Goal: Communication & Community: Answer question/provide support

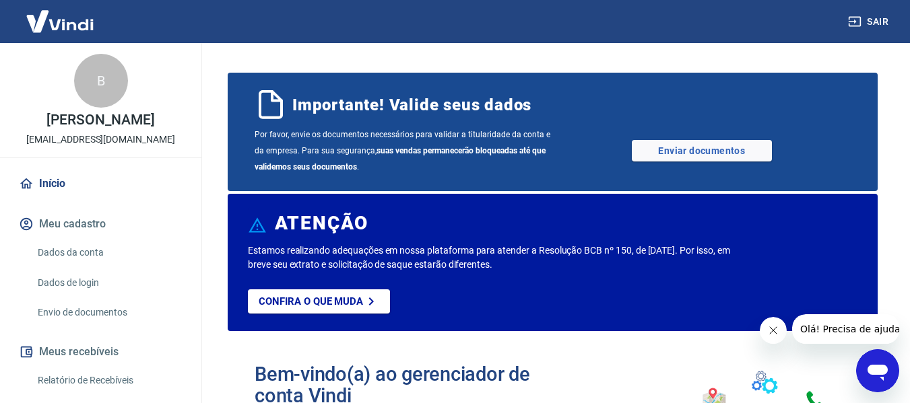
click at [870, 364] on icon "Abrir janela de mensagens" at bounding box center [877, 371] width 24 height 24
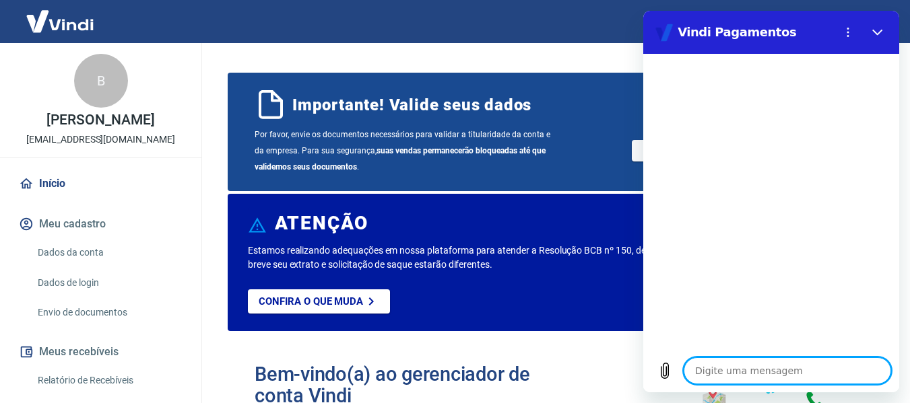
type textarea "b"
type textarea "x"
type textarea "bo"
type textarea "x"
type textarea "bom"
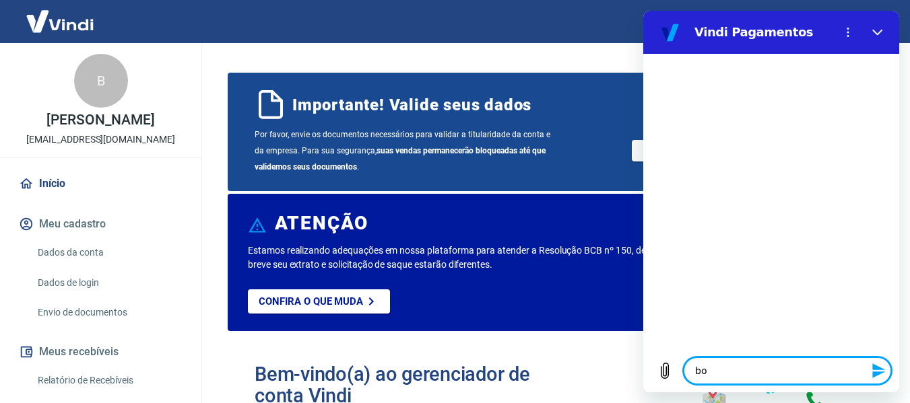
type textarea "x"
type textarea "bom"
type textarea "x"
type textarea "bom d"
type textarea "x"
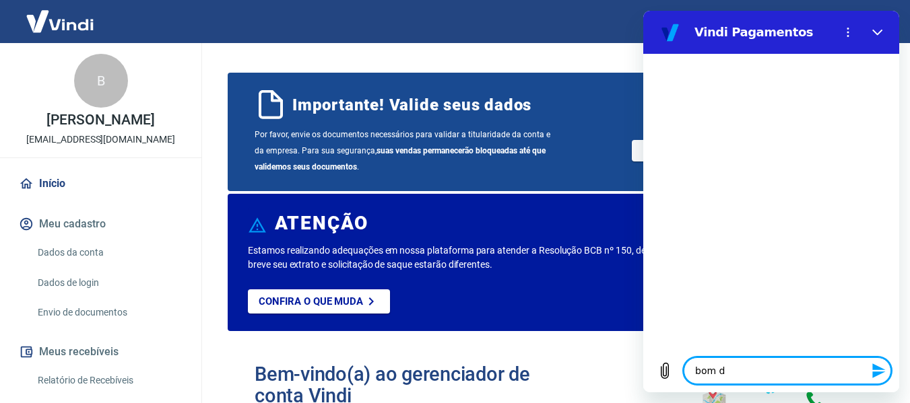
type textarea "bom di"
type textarea "x"
type textarea "bom dia"
type textarea "x"
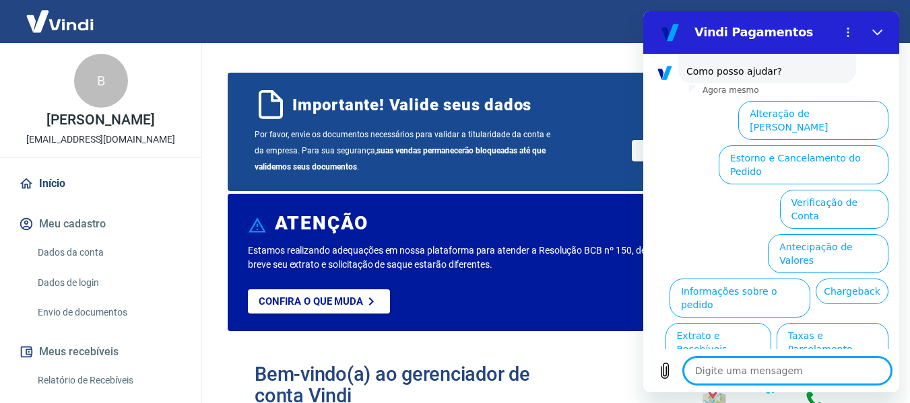
scroll to position [121, 0]
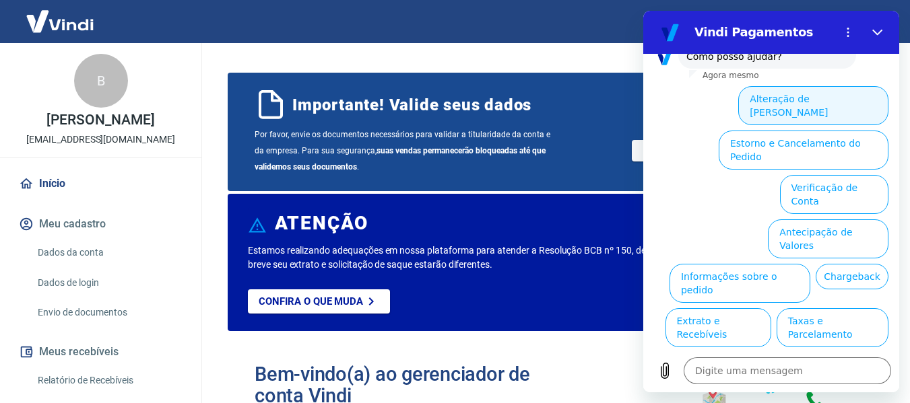
click at [819, 86] on button "Alteração de Dados Cadastrais" at bounding box center [813, 105] width 150 height 39
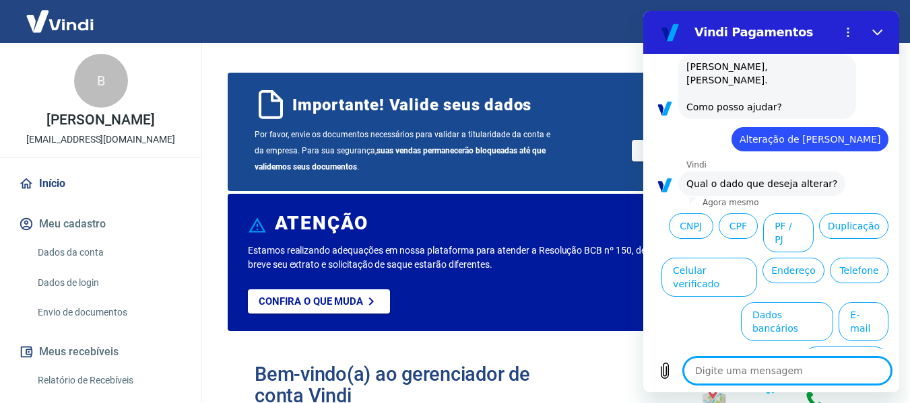
scroll to position [74, 0]
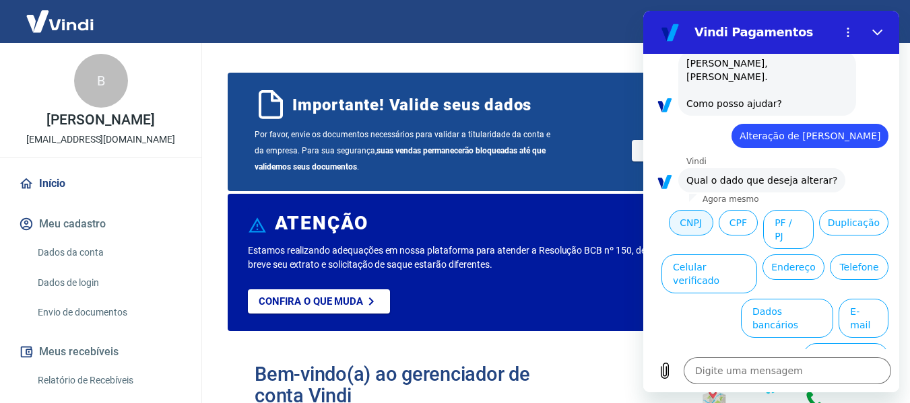
click at [713, 210] on button "CNPJ" at bounding box center [691, 223] width 44 height 26
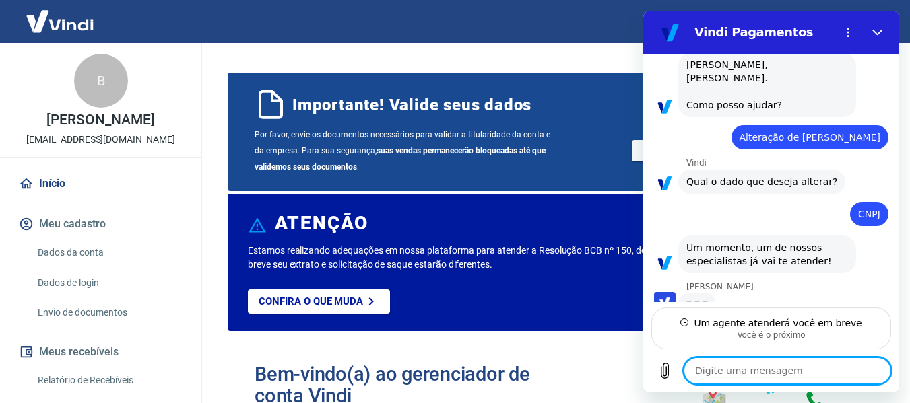
scroll to position [71, 0]
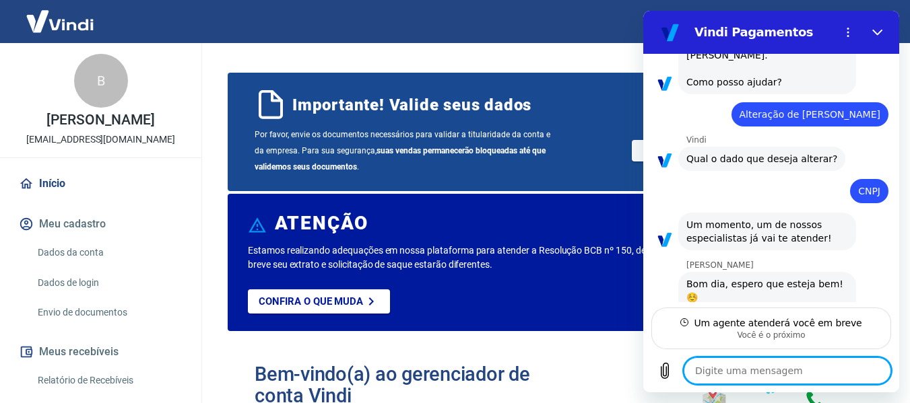
type textarea "x"
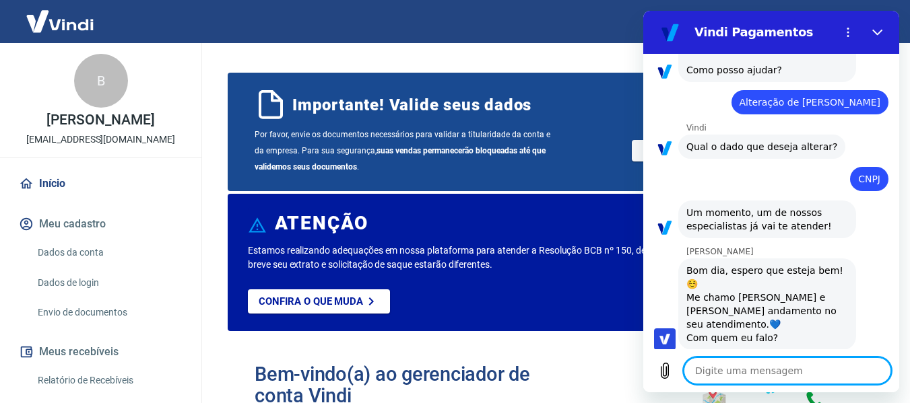
scroll to position [110, 0]
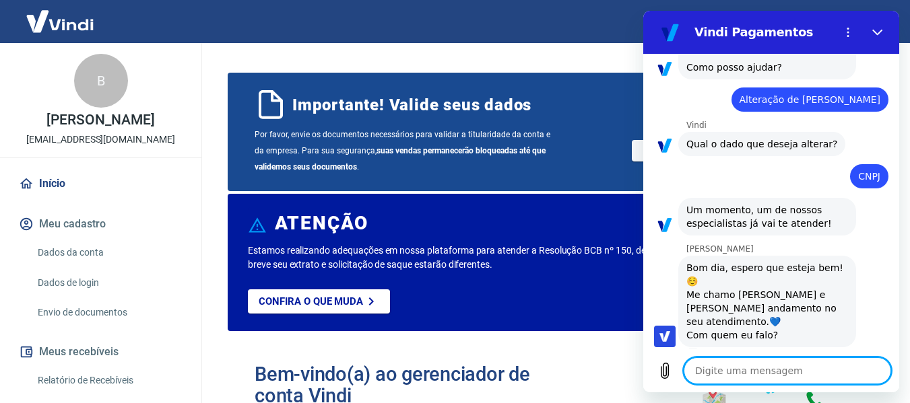
type textarea "B"
type textarea "x"
type textarea "Bo"
type textarea "x"
type textarea "Bom"
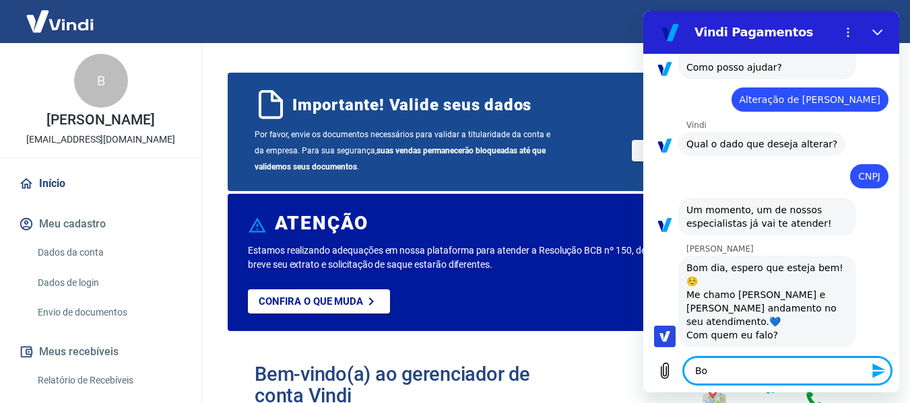
type textarea "x"
type textarea "Bom"
type textarea "x"
type textarea "Bom d"
type textarea "x"
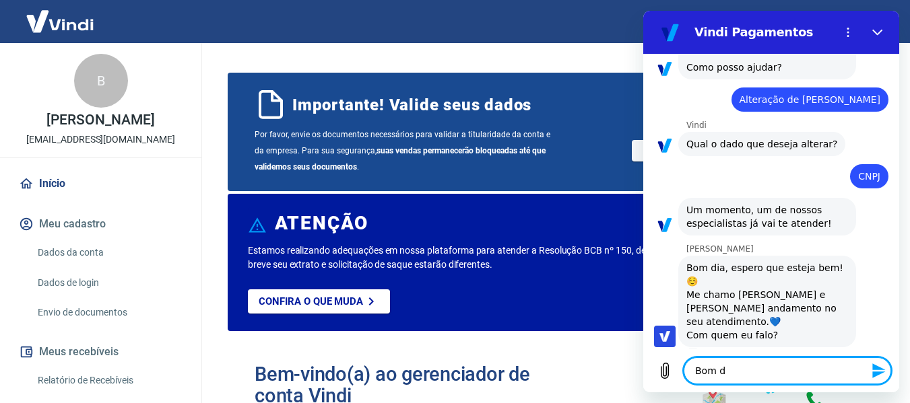
type textarea "Bom di"
type textarea "x"
type textarea "Bom dia"
type textarea "x"
type textarea "Bom dia"
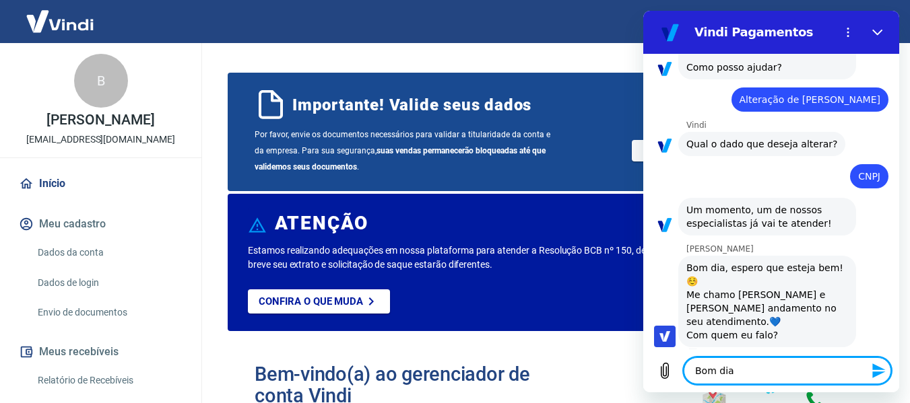
type textarea "x"
type textarea "Bom dia G"
type textarea "x"
type textarea "Bom dia Ga"
type textarea "x"
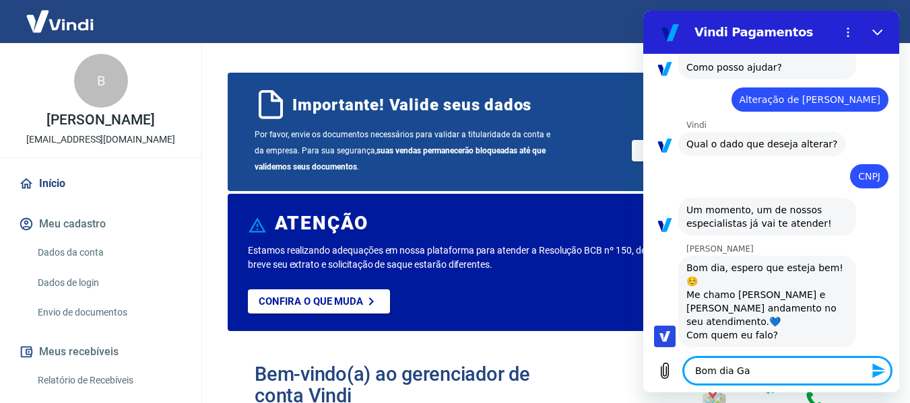
type textarea "Bom dia Gab"
type textarea "x"
type textarea "Bom dia Gabr"
type textarea "x"
type textarea "Bom dia Gabri"
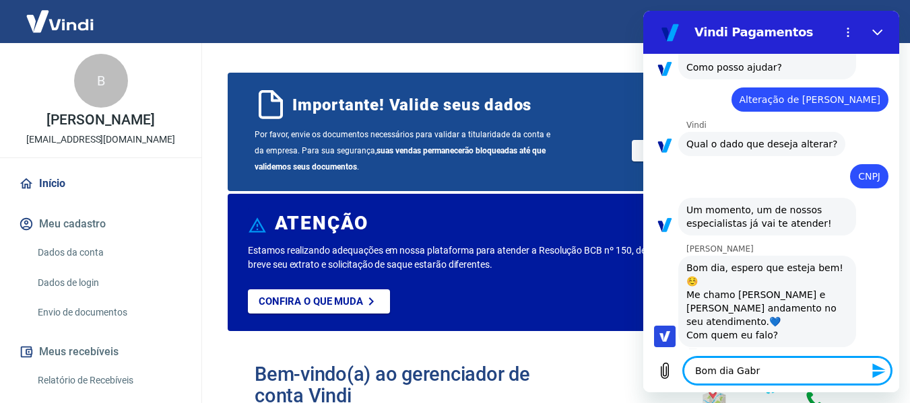
type textarea "x"
type textarea "Bom dia Gabrie"
type textarea "x"
type textarea "Bom dia Gabriel"
type textarea "x"
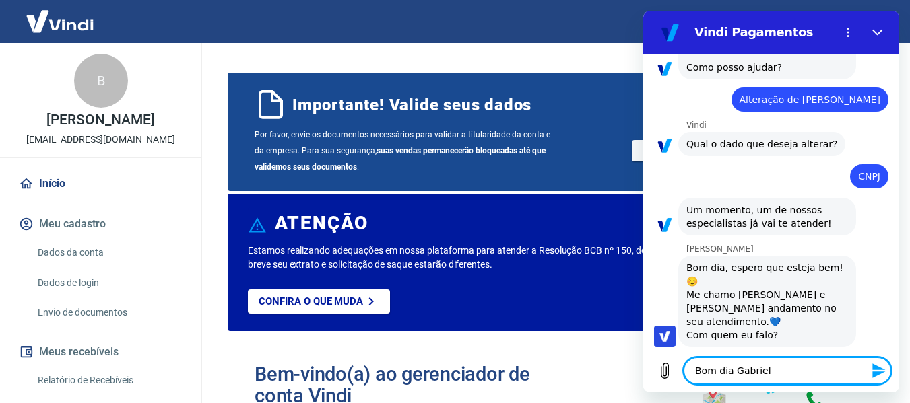
type textarea "Bom dia Gabriell"
type textarea "x"
type textarea "Bom dia Gabrielle"
type textarea "x"
type textarea "Bom dia Gabrielle,"
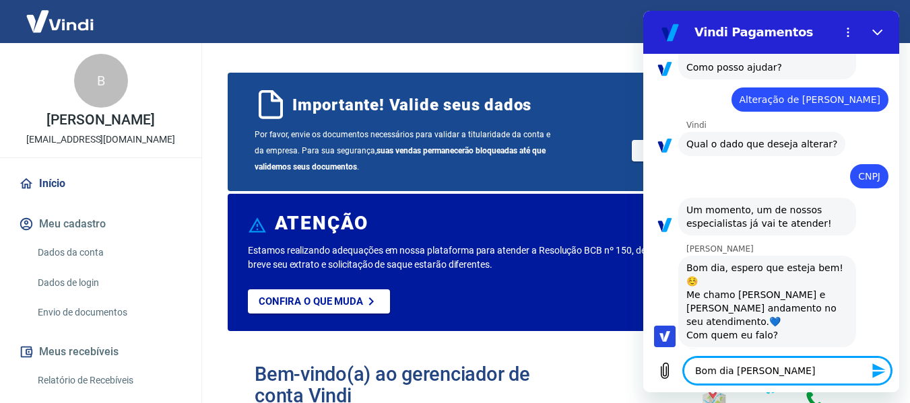
type textarea "x"
type textarea "Bom dia Gabrielle,"
type textarea "x"
type textarea "Bom dia Gabrielle, v"
type textarea "x"
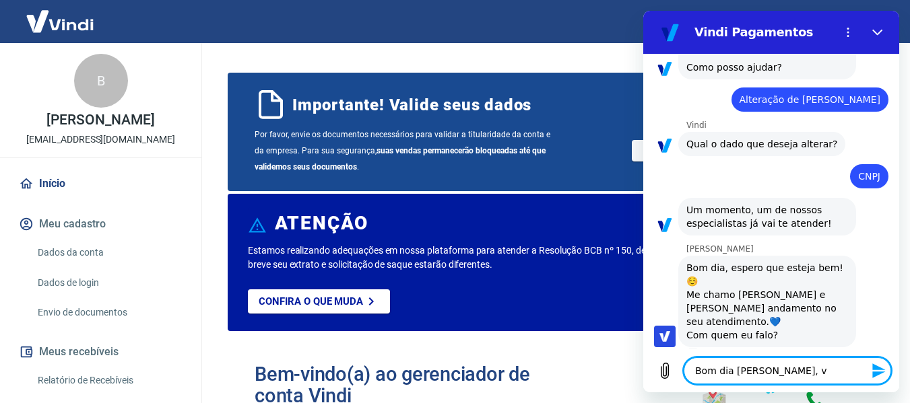
type textarea "Bom dia Gabrielle, vo"
type textarea "x"
type textarea "Bom dia Gabrielle, voc"
type textarea "x"
type textarea "Bom dia Gabrielle, você"
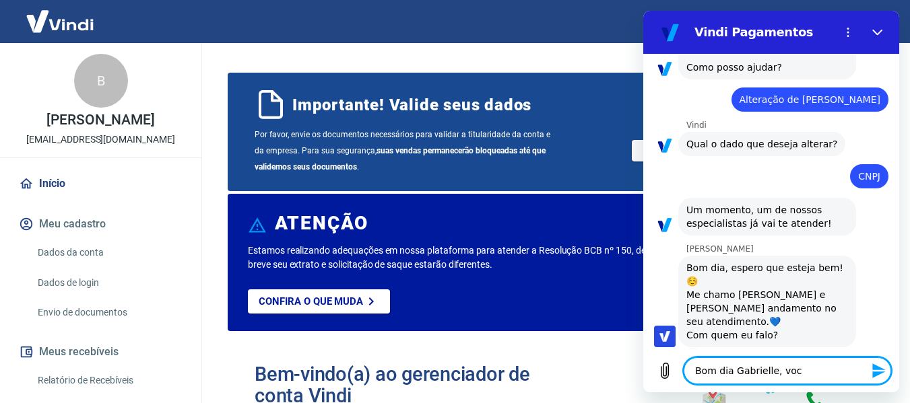
type textarea "x"
type textarea "Bom dia Gabrielle, você"
type textarea "x"
type textarea "Bom dia Gabrielle, você f"
type textarea "x"
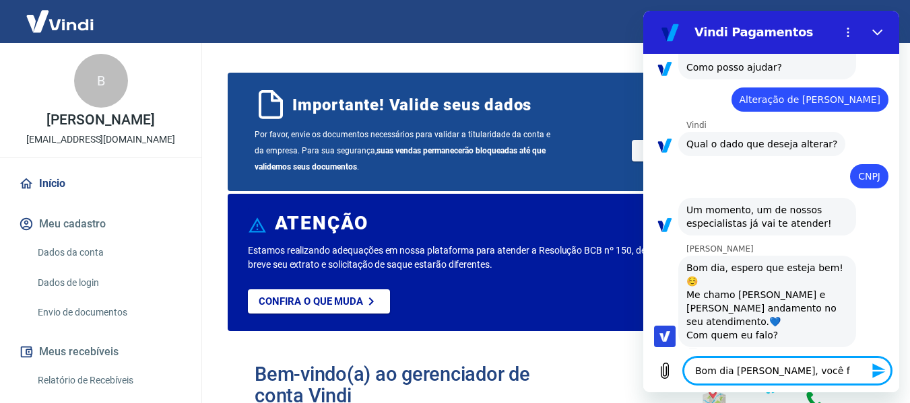
type textarea "Bom dia Gabrielle, você fa"
type textarea "x"
type textarea "Bom dia Gabrielle, você fal"
type textarea "x"
type textarea "Bom dia Gabrielle, você fala"
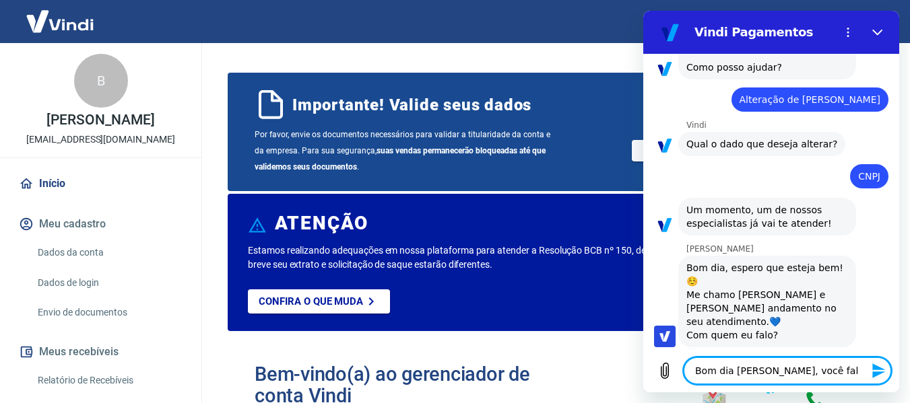
type textarea "x"
type textarea "Bom dia Gabrielle, você fala"
type textarea "x"
type textarea "Bom dia Gabrielle, você fala c"
type textarea "x"
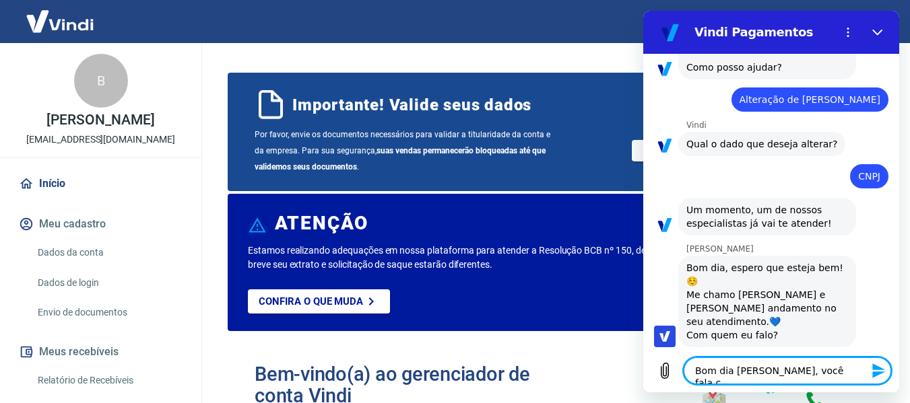
type textarea "Bom dia Gabrielle, você fala co"
type textarea "x"
type textarea "Bom dia Gabrielle, você fala com"
type textarea "x"
type textarea "Bom dia Gabrielle, você fala com"
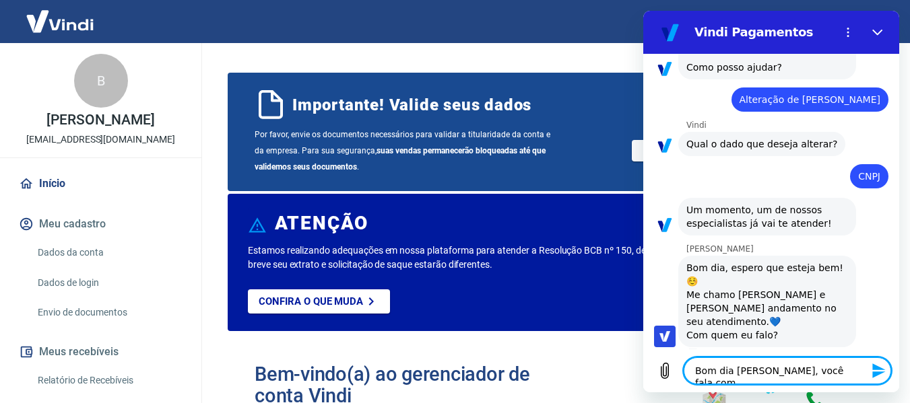
type textarea "x"
type textarea "Bom dia Gabrielle, você fala com o"
type textarea "x"
type textarea "Bom dia Gabrielle, você fala com o"
type textarea "x"
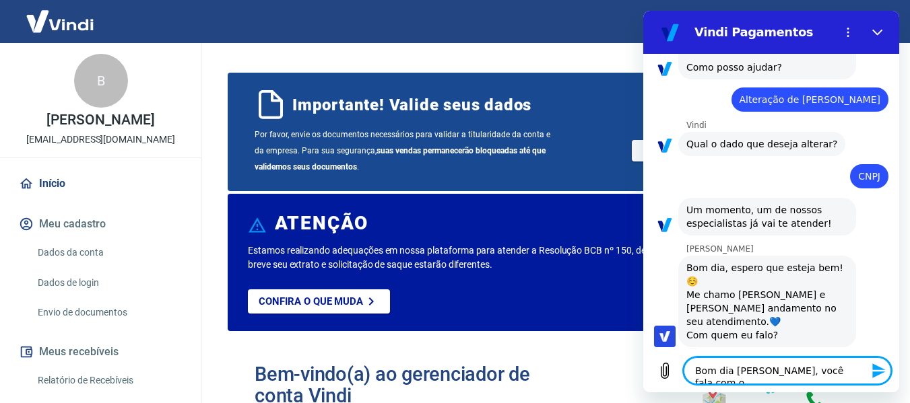
type textarea "Bom dia Gabrielle, você fala com o"
type textarea "x"
type textarea "Bom dia Gabrielle, você fala com"
type textarea "x"
type textarea "Bom dia Gabrielle, você fala com B"
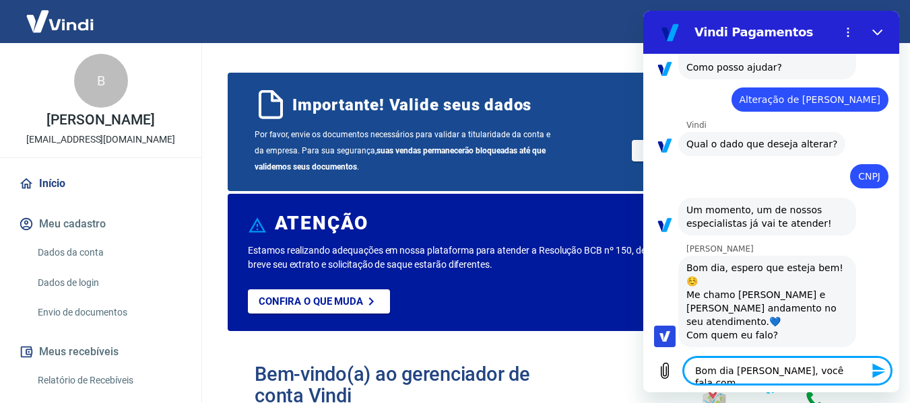
type textarea "x"
type textarea "Bom dia Gabrielle, você fala com Br"
type textarea "x"
type textarea "Bom dia Gabrielle, você fala com Bru"
type textarea "x"
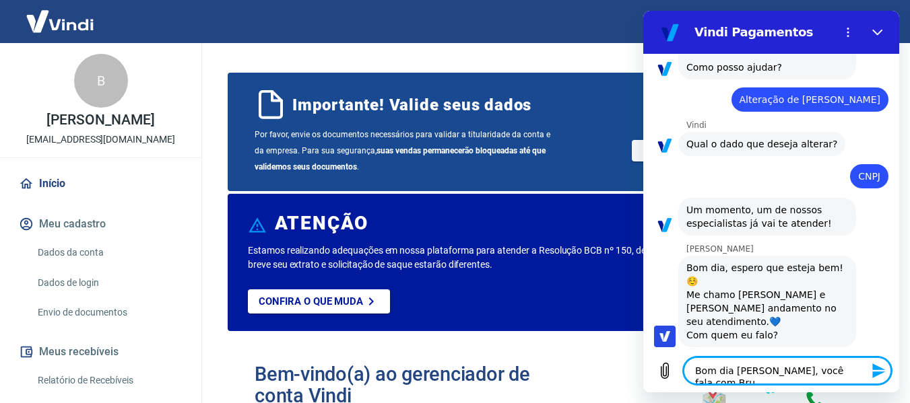
type textarea "Bom dia Gabrielle, você fala com Brun"
type textarea "x"
type textarea "Bom dia Gabrielle, você fala com Bruno"
type textarea "x"
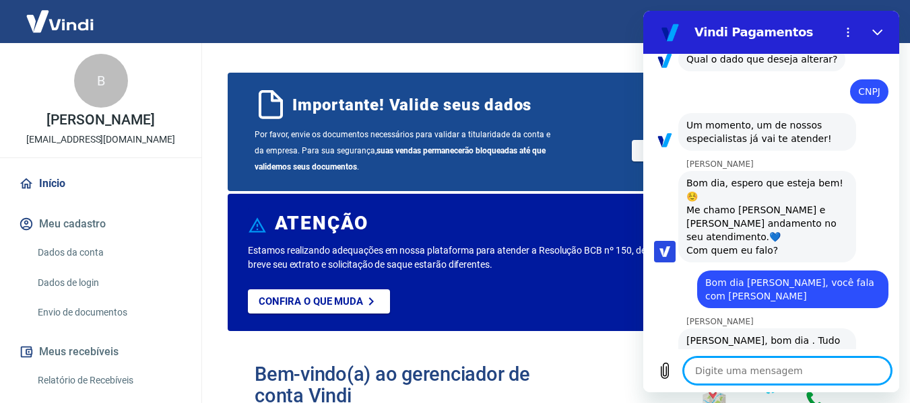
scroll to position [194, 0]
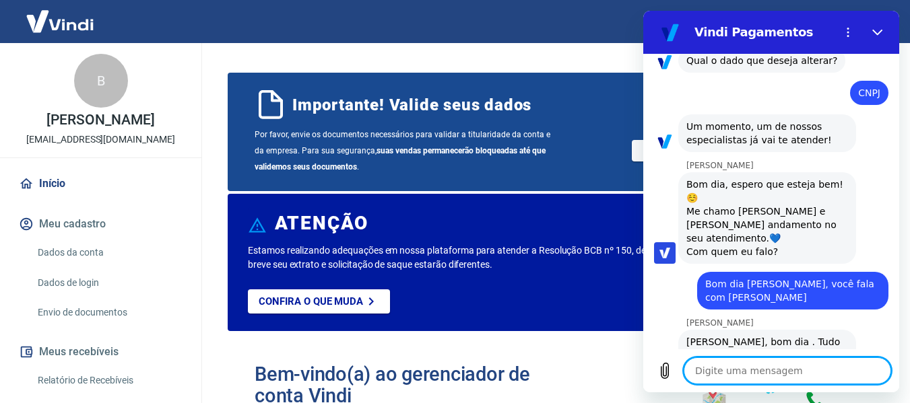
type textarea "x"
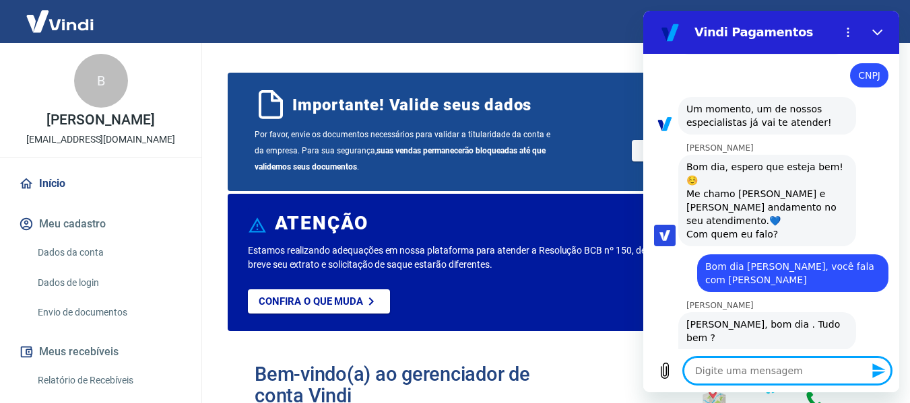
type textarea "b"
type textarea "x"
type textarea "be"
type textarea "x"
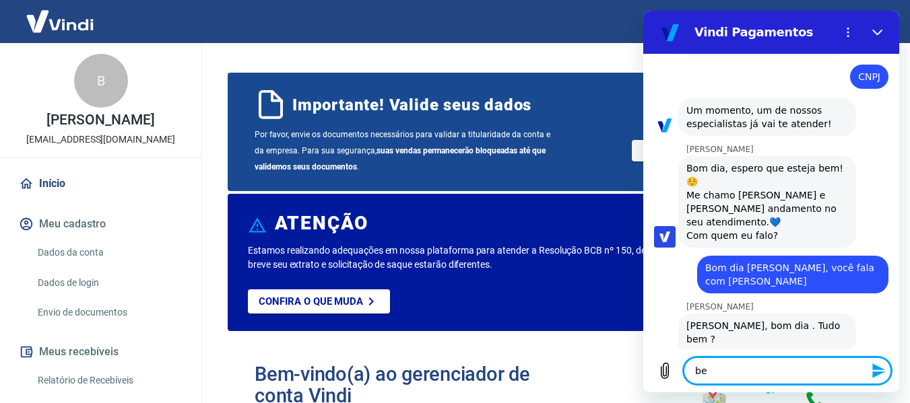
scroll to position [213, 0]
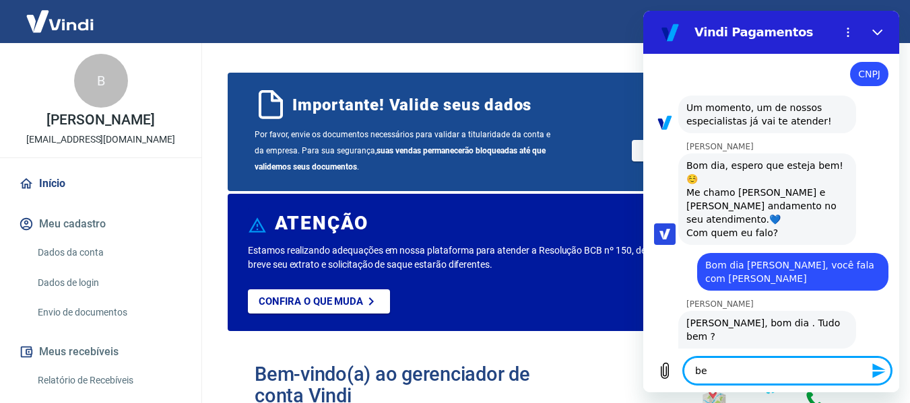
type textarea "b"
type textarea "x"
type textarea "E"
type textarea "x"
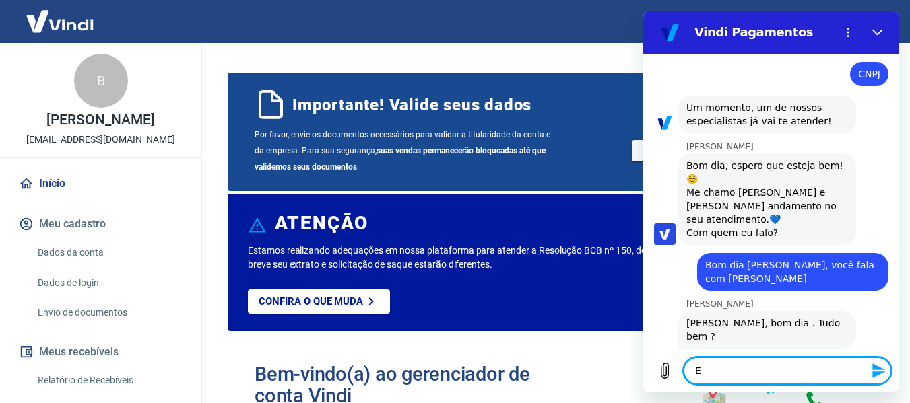
type textarea "Eu"
type textarea "x"
type textarea "Eu"
type textarea "x"
type textarea "Eu c"
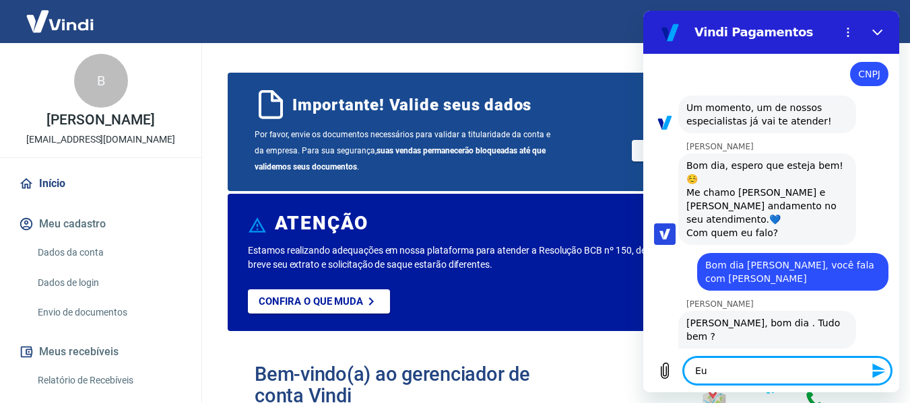
type textarea "x"
type textarea "Eu cr"
type textarea "x"
type textarea "Eu cri"
type textarea "x"
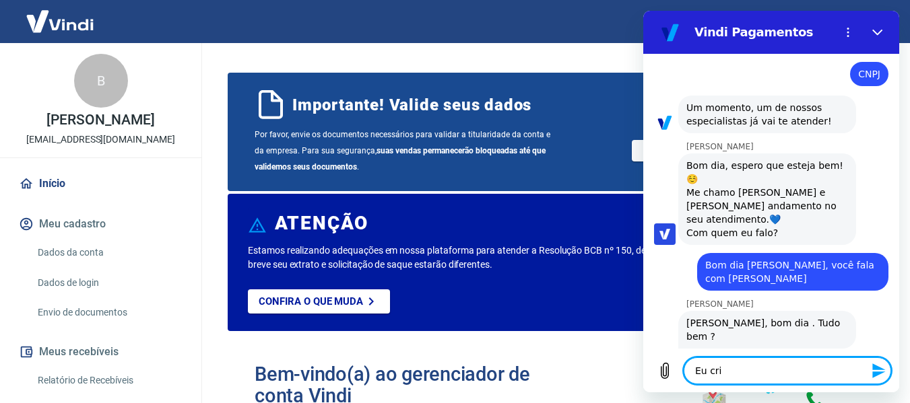
type textarea "Eu crie"
type textarea "x"
type textarea "Eu criei"
type textarea "x"
type textarea "Eu criei"
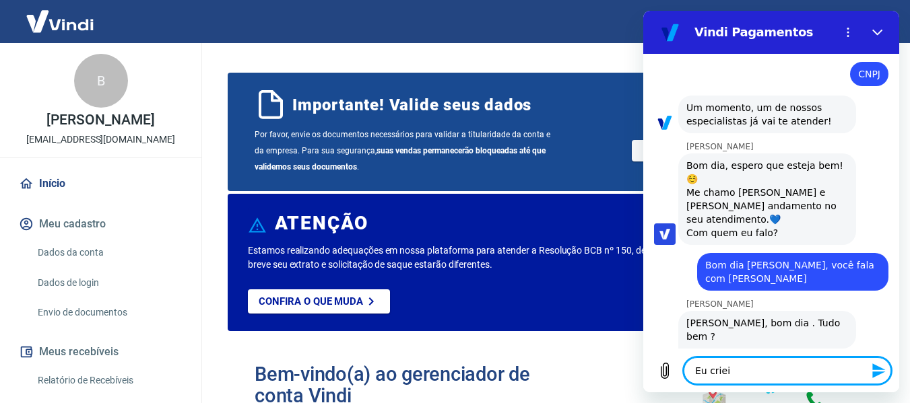
type textarea "x"
type textarea "Eu criei a"
type textarea "x"
type textarea "Eu criei a"
type textarea "x"
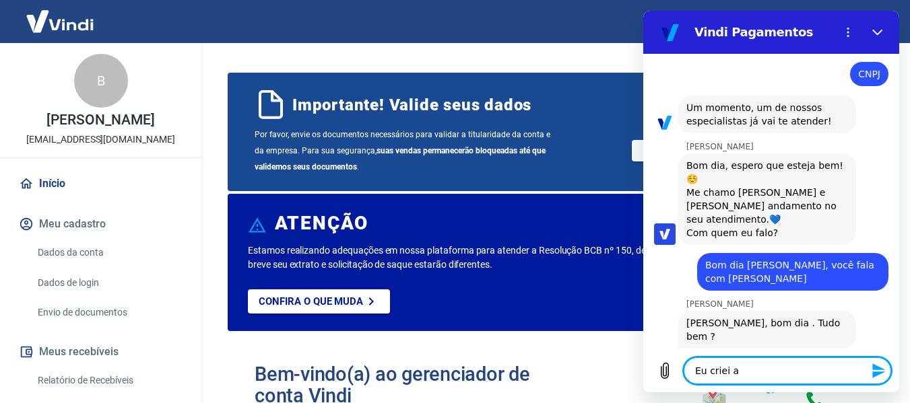
type textarea "Eu criei a c"
type textarea "x"
type textarea "Eu criei a co"
type textarea "x"
type textarea "Eu criei a con"
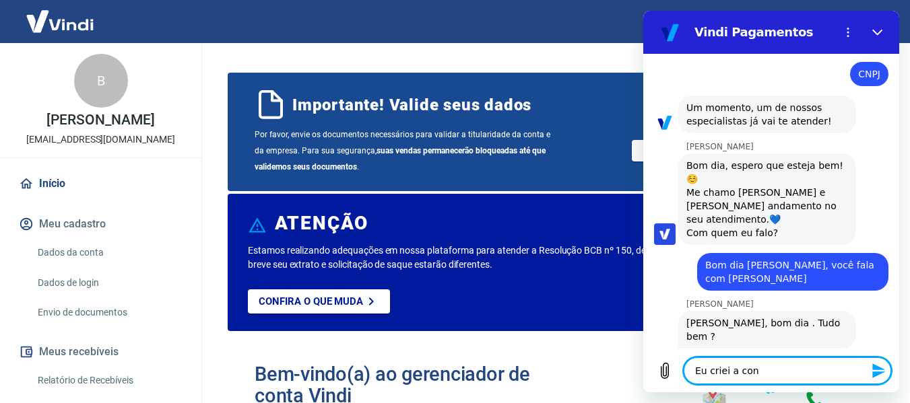
type textarea "x"
type textarea "Eu criei a cont"
type textarea "x"
type textarea "Eu criei a conta"
type textarea "x"
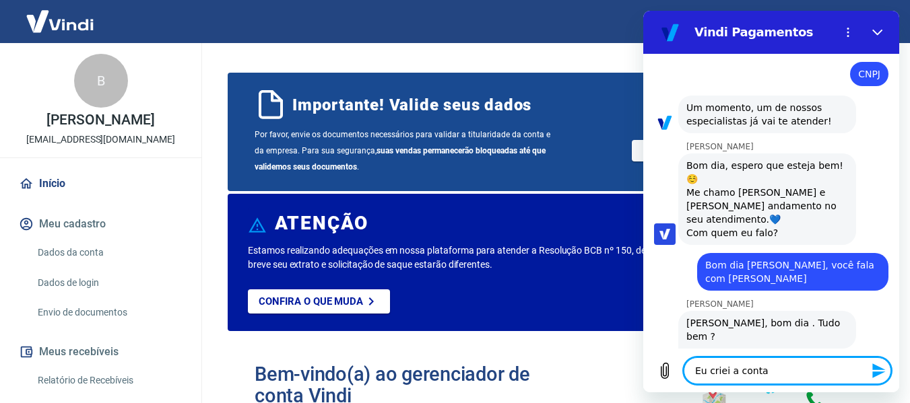
type textarea "Eu criei a conta"
type textarea "x"
type textarea "Eu criei a conta n"
type textarea "x"
type textarea "Eu criei a conta na"
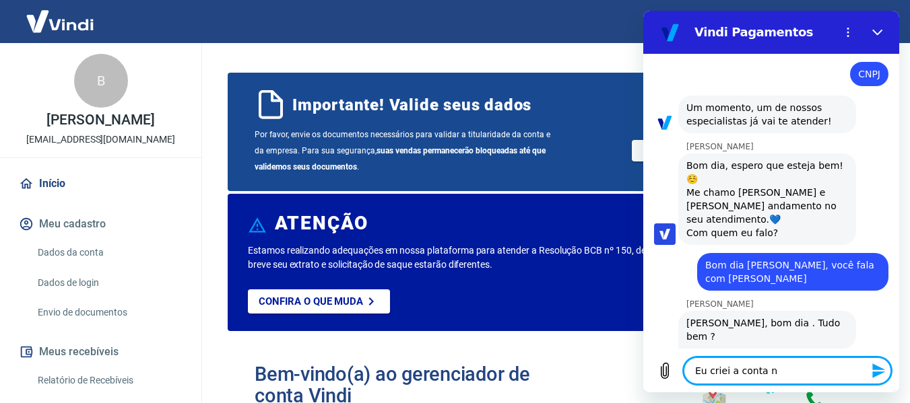
type textarea "x"
type textarea "Eu criei a conta na"
type textarea "x"
type textarea "Eu criei a conta na t"
type textarea "x"
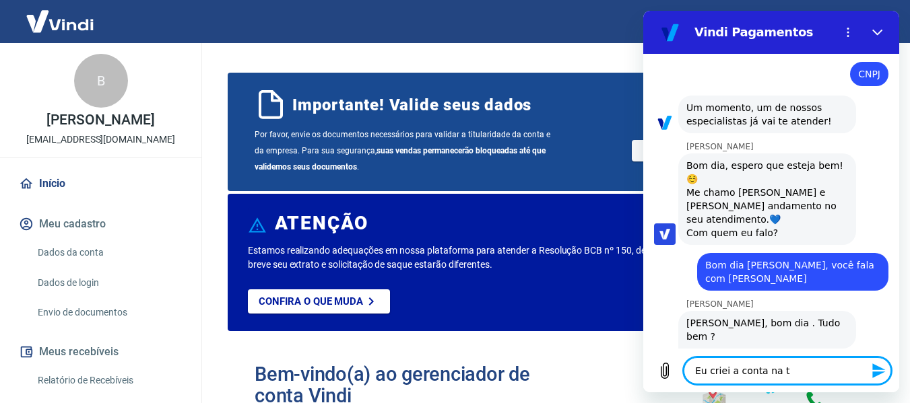
type textarea "Eu criei a conta na tr"
type textarea "x"
type textarea "Eu criei a conta na tra"
type textarea "x"
type textarea "Eu criei a conta na tray"
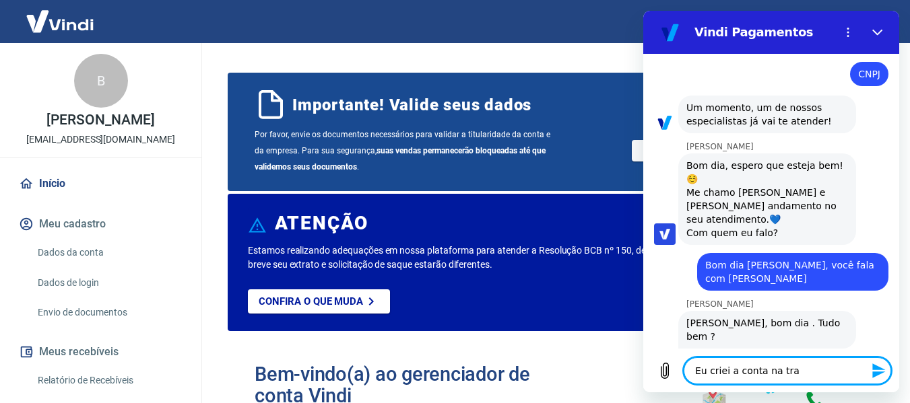
type textarea "x"
type textarea "Eu criei a conta na tray"
type textarea "x"
type textarea "Eu criei a conta na tray e"
type textarea "x"
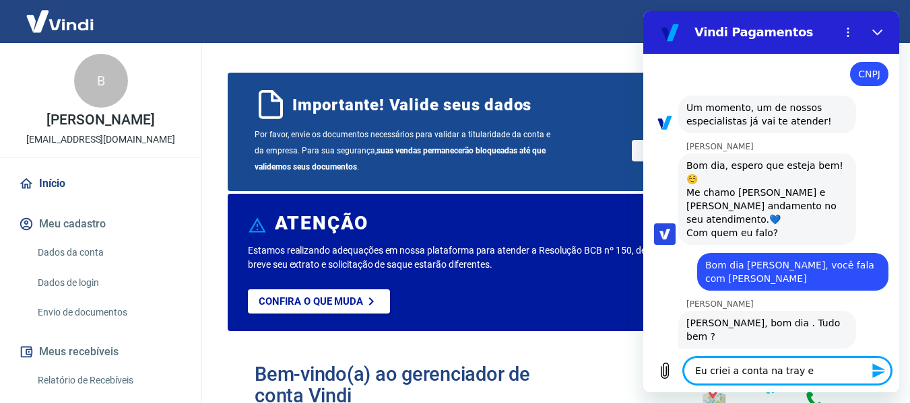
type textarea "Eu criei a conta na tray e"
type textarea "x"
type textarea "Eu criei a conta na tray e e"
type textarea "x"
type textarea "Eu criei a conta na tray e es"
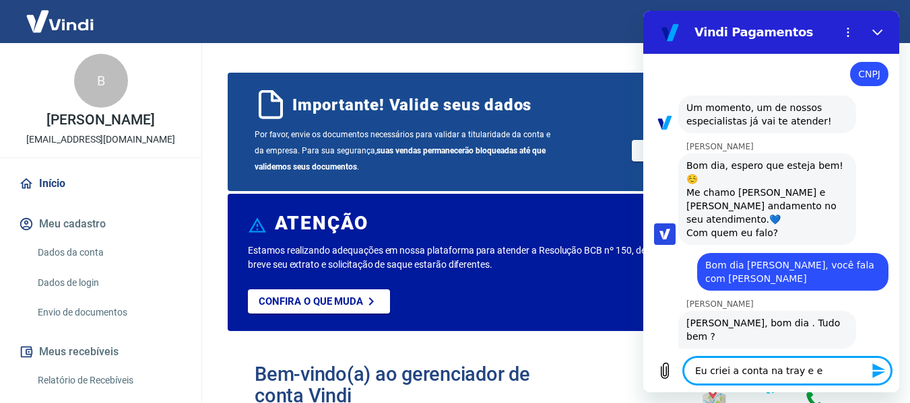
type textarea "x"
type textarea "Eu criei a conta na tray e ess"
type textarea "x"
type textarea "Eu criei a conta na tray e esse"
type textarea "x"
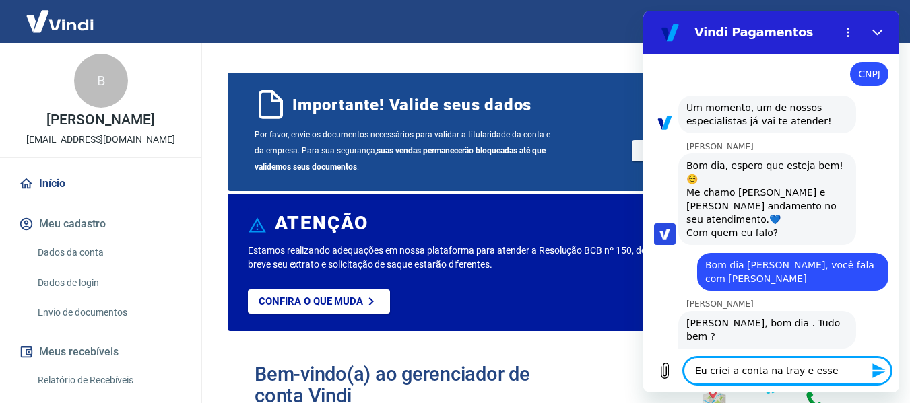
type textarea "Eu criei a conta na tray e esse"
type textarea "x"
type textarea "Eu criei a conta na tray e esse c"
type textarea "x"
type textarea "Eu criei a conta na tray e esse ca"
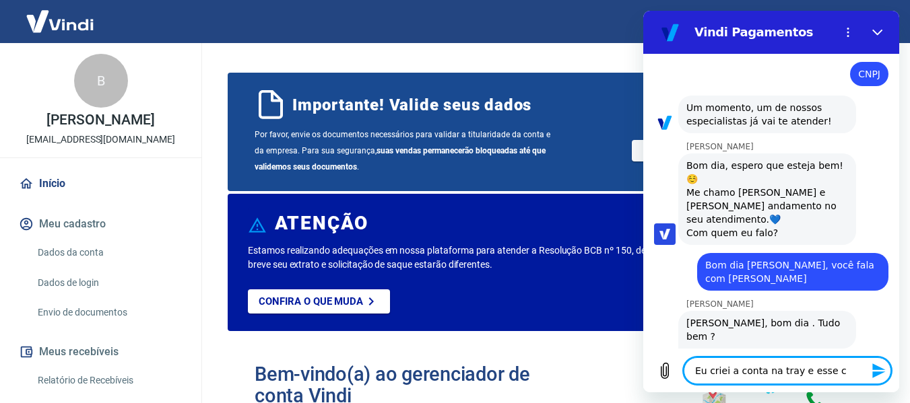
type textarea "x"
type textarea "Eu criei a conta na tray e esse cad"
type textarea "x"
type textarea "Eu criei a conta na tray e esse cada"
type textarea "x"
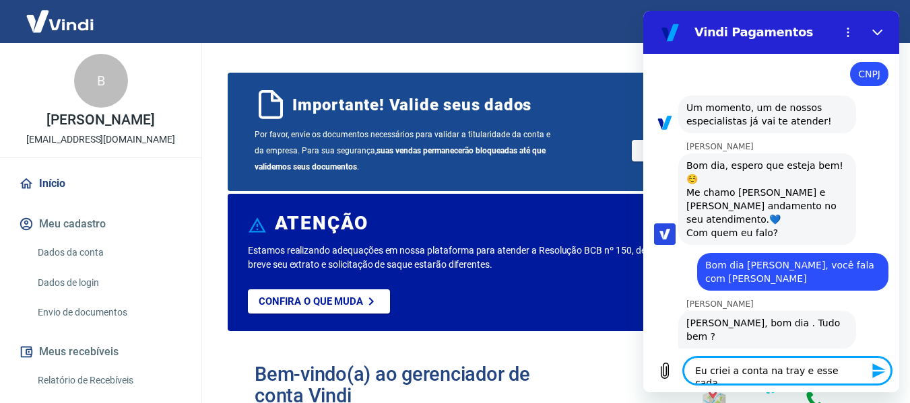
type textarea "Eu criei a conta na tray e esse cadas"
type textarea "x"
type textarea "Eu criei a conta na tray e esse cadast"
type textarea "x"
type textarea "Eu criei a conta na tray e esse cadastr"
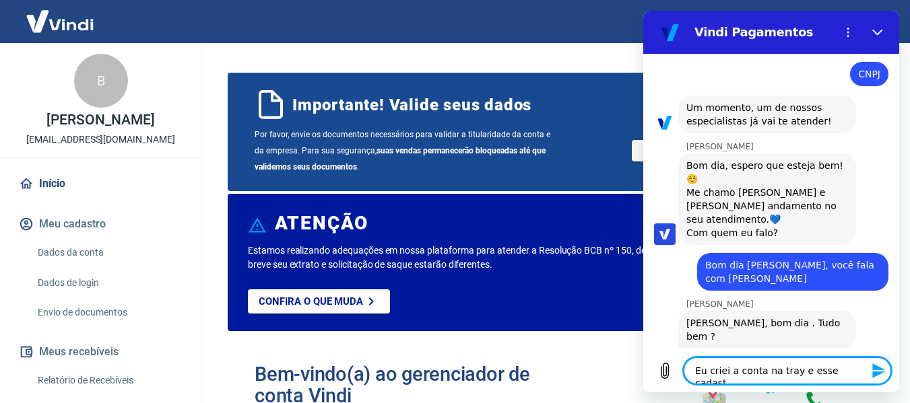
type textarea "x"
type textarea "Eu criei a conta na tray e esse cadastro"
type textarea "x"
type textarea "Eu criei a conta na tray e esse cadastro"
type textarea "x"
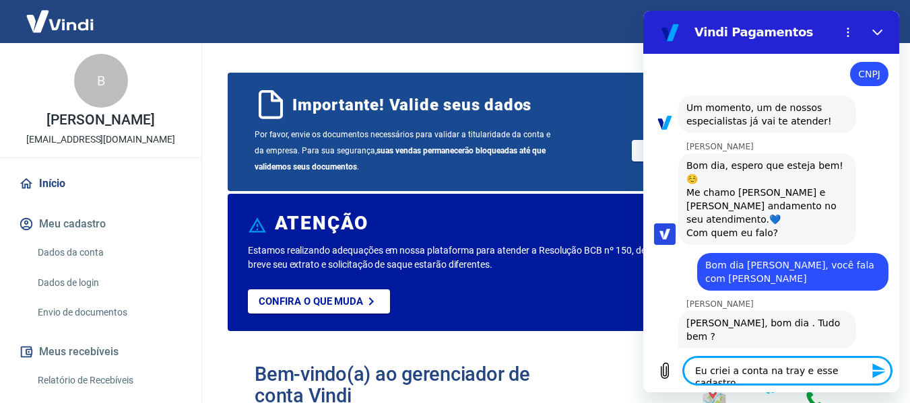
type textarea "Eu criei a conta na tray e esse cadastro f"
type textarea "x"
type textarea "Eu criei a conta na tray e esse cadastro fo"
type textarea "x"
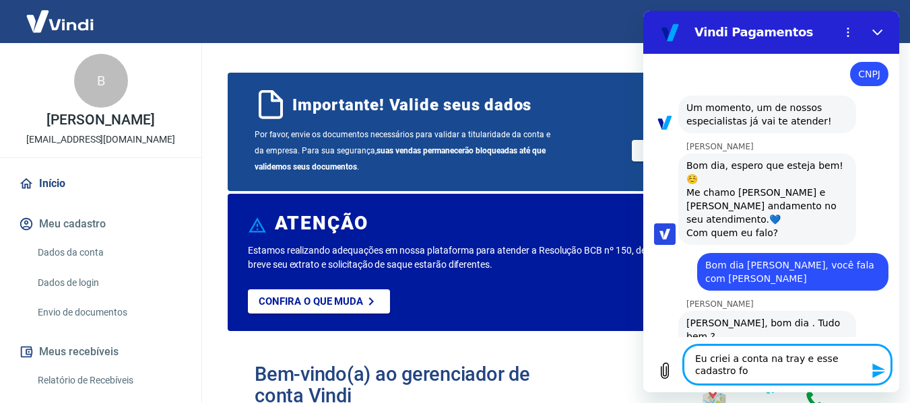
type textarea "Eu criei a conta na tray e esse cadastro foi"
type textarea "x"
type textarea "Eu criei a conta na tray e esse cadastro foi"
type textarea "x"
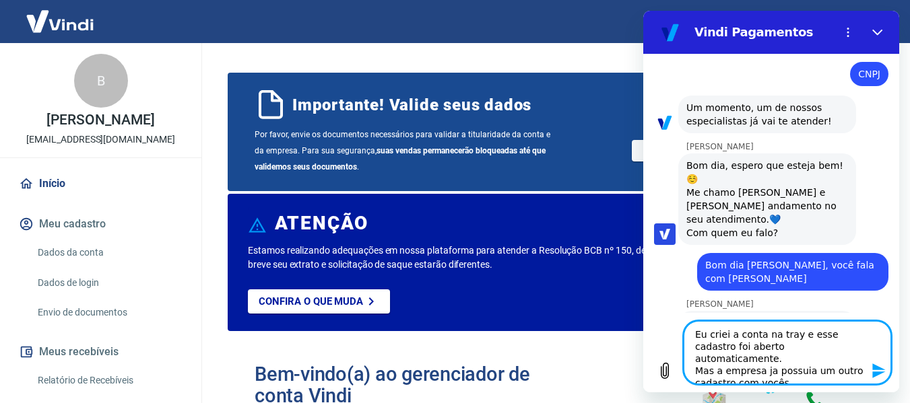
click at [731, 370] on textarea "Eu criei a conta na tray e esse cadastro foi aberto automaticamente. Mas a empr…" at bounding box center [787, 352] width 207 height 63
click at [839, 376] on textarea "Eu criei a conta na tray e esse cadastro foi aberto automaticamente. Mas a empr…" at bounding box center [787, 352] width 207 height 63
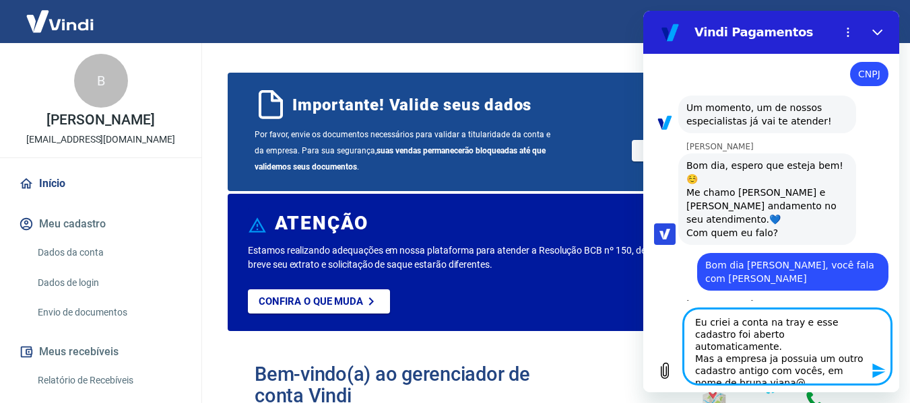
scroll to position [261, 0]
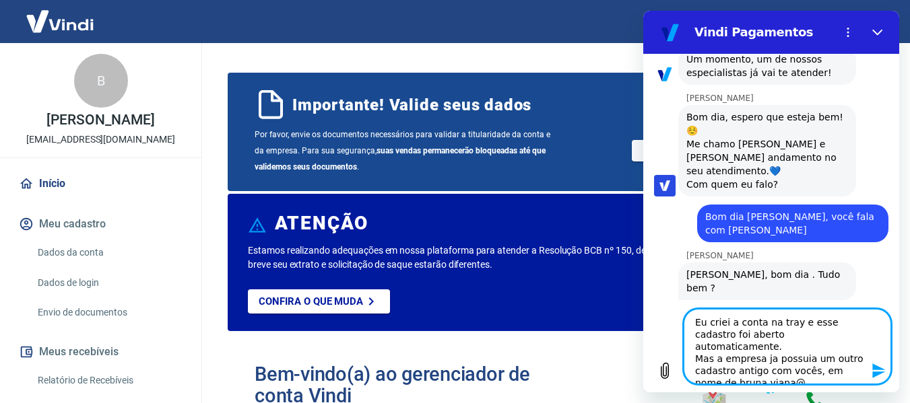
drag, startPoint x: 783, startPoint y: 369, endPoint x: 710, endPoint y: 375, distance: 72.3
click at [710, 375] on textarea "Eu criei a conta na tray e esse cadastro foi aberto automaticamente. Mas a empr…" at bounding box center [787, 346] width 207 height 75
paste textarea "qualityentregas.com.br"
paste textarea "1428647"
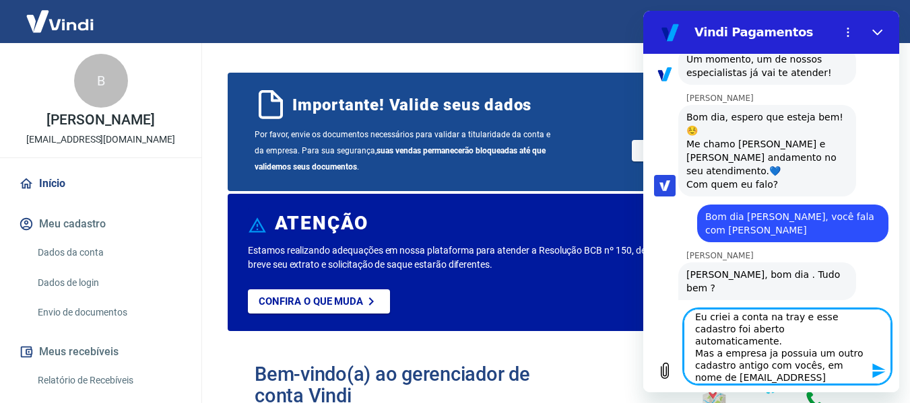
scroll to position [18, 0]
drag, startPoint x: 708, startPoint y: 354, endPoint x: 861, endPoint y: 352, distance: 152.2
click at [861, 352] on textarea "Eu criei a conta na tray e esse cadastro foi aberto automaticamente. Mas a empr…" at bounding box center [787, 346] width 207 height 75
click at [824, 380] on textarea "Eu criei a conta na tray e esse cadastro foi aberto automaticamente. Mas a empr…" at bounding box center [787, 346] width 207 height 75
paste textarea "bruna.viana@qualityentregas.com.br"
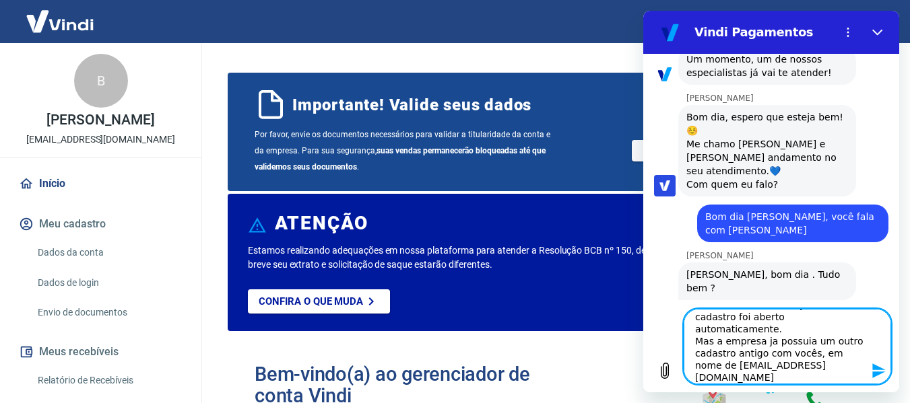
scroll to position [30, 0]
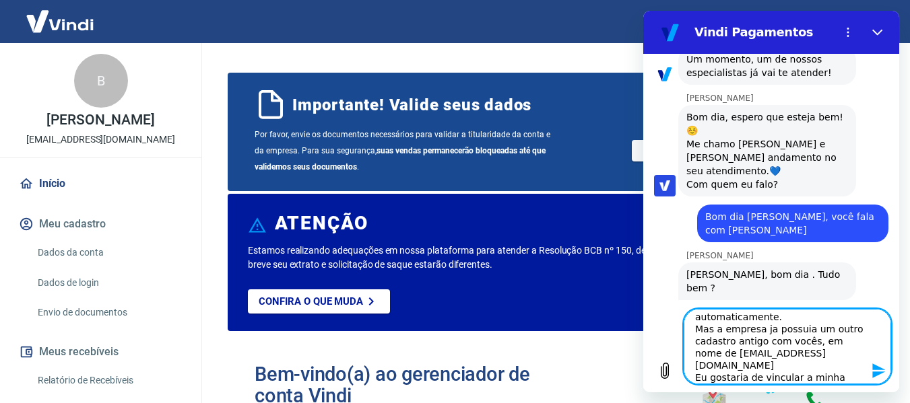
click at [739, 364] on textarea "Eu criei a conta na tray e esse cadastro foi aberto automaticamente. Mas a empr…" at bounding box center [787, 346] width 207 height 75
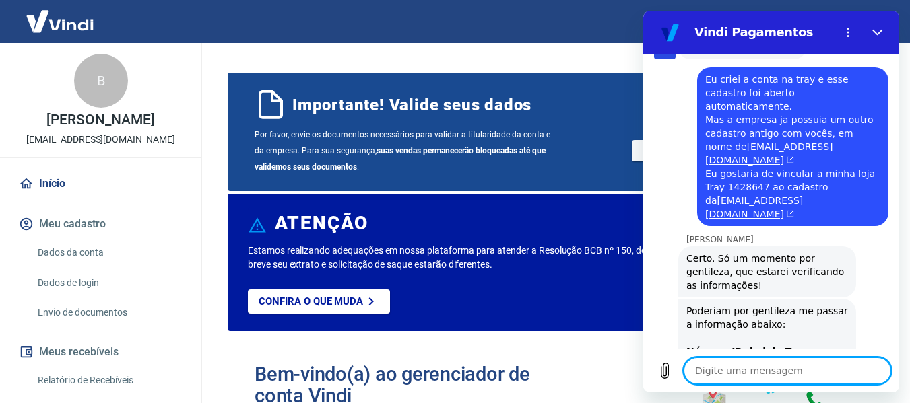
scroll to position [531, 0]
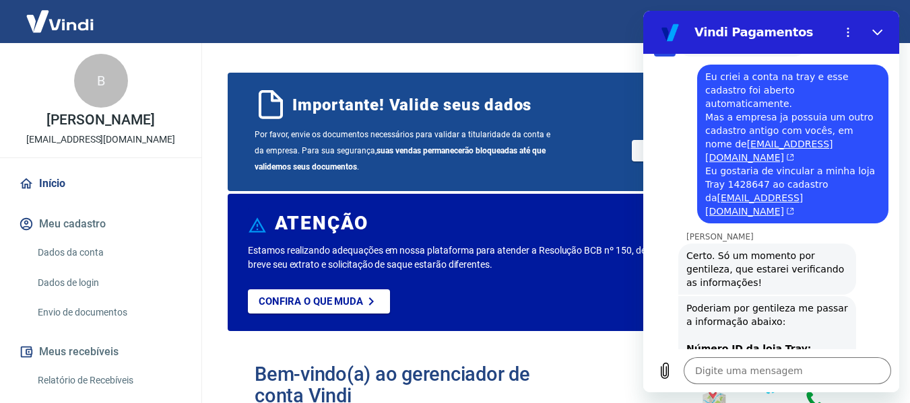
drag, startPoint x: 791, startPoint y: 325, endPoint x: 682, endPoint y: 286, distance: 115.7
click at [682, 296] on div "Gabrielle Jeronymo diz: Poderiam por gentileza me passar a informação abaixo: N…" at bounding box center [767, 355] width 178 height 119
copy div "Número ID da loja Tray: CPF/CNPJ do cadastro á vincular: E-mail do cadastro á v…"
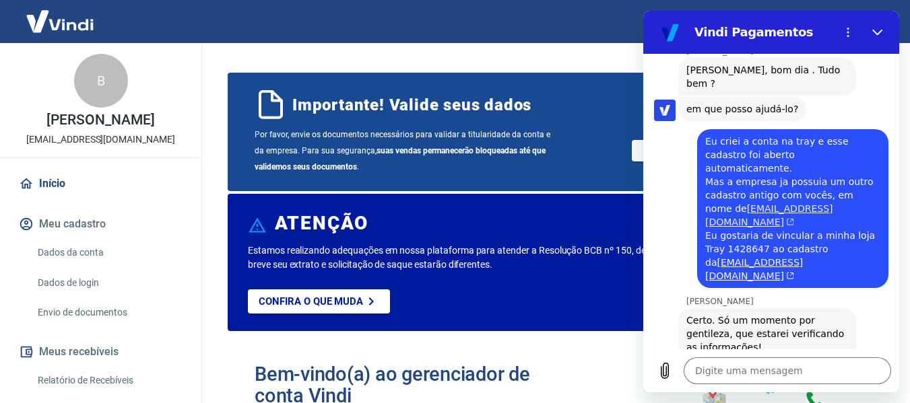
scroll to position [396, 0]
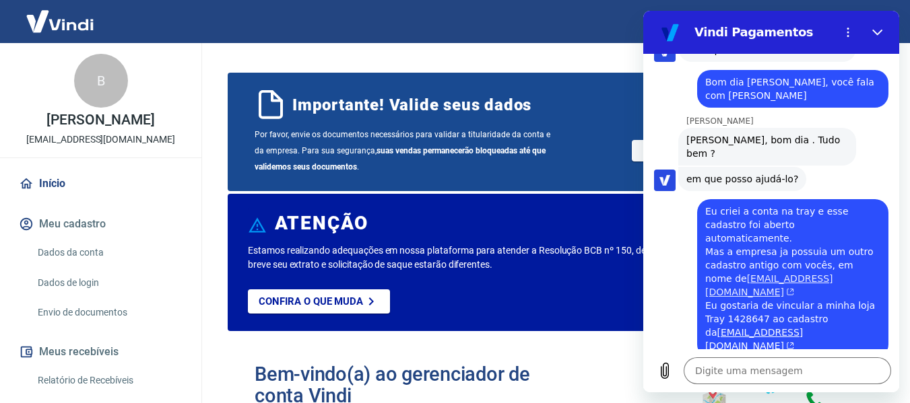
drag, startPoint x: 704, startPoint y: 241, endPoint x: 858, endPoint y: 236, distance: 154.3
click at [858, 236] on div "diz: Eu criei a conta na tray e esse cadastro foi aberto automaticamente. Mas a…" at bounding box center [792, 278] width 191 height 159
copy link "bruna.viana@qualityentregas.com.br"
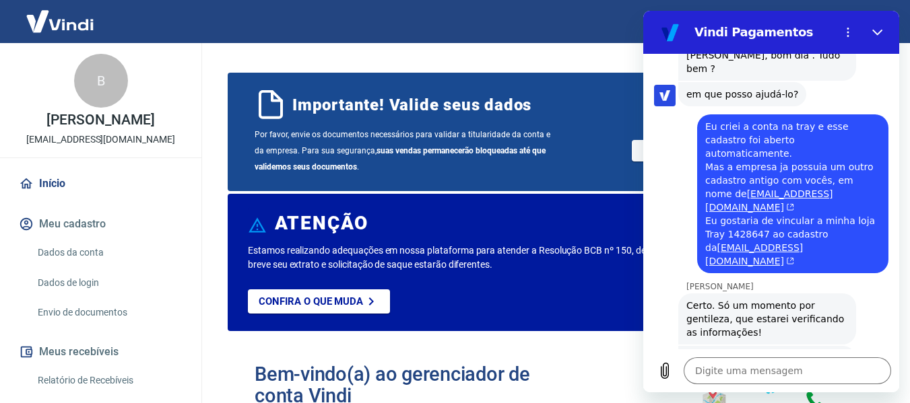
scroll to position [531, 0]
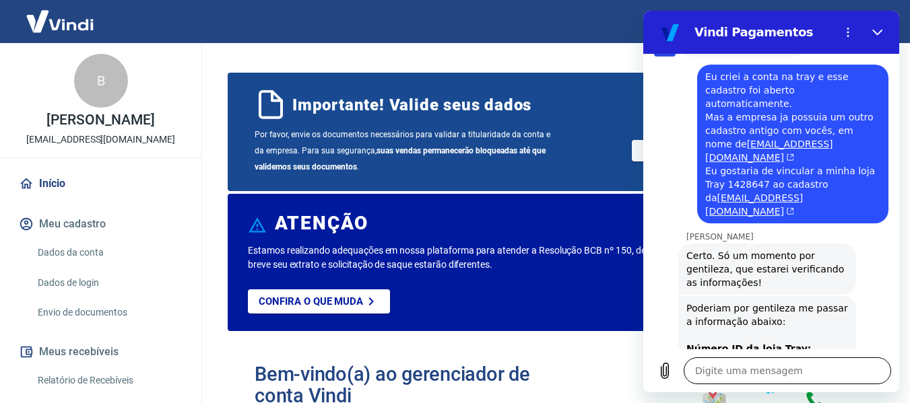
click at [807, 370] on textarea at bounding box center [787, 371] width 207 height 27
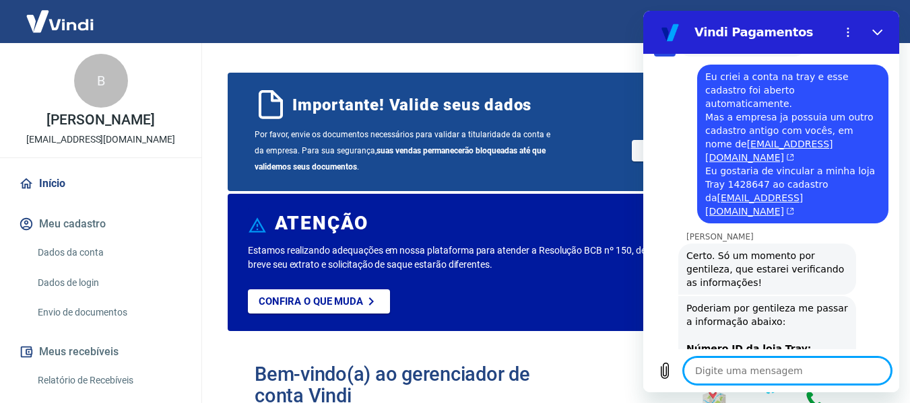
paste textarea "Número ID da loja Tray: 1428647 CPF/CNPJ do cadastro á vincular: 43.189.393/000…"
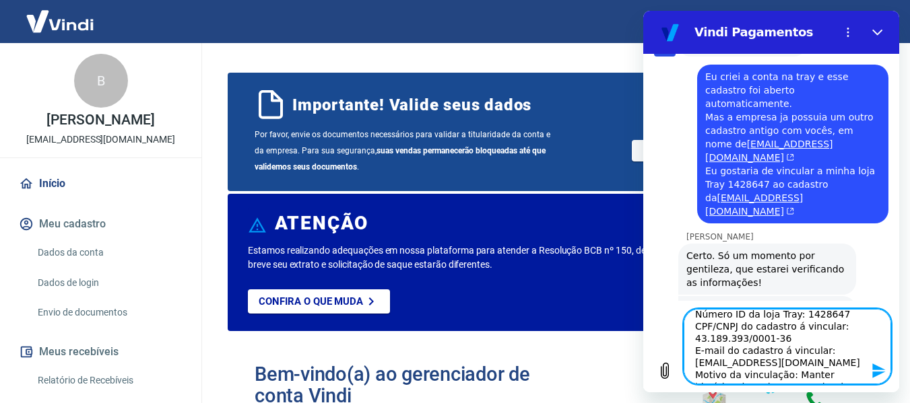
scroll to position [0, 0]
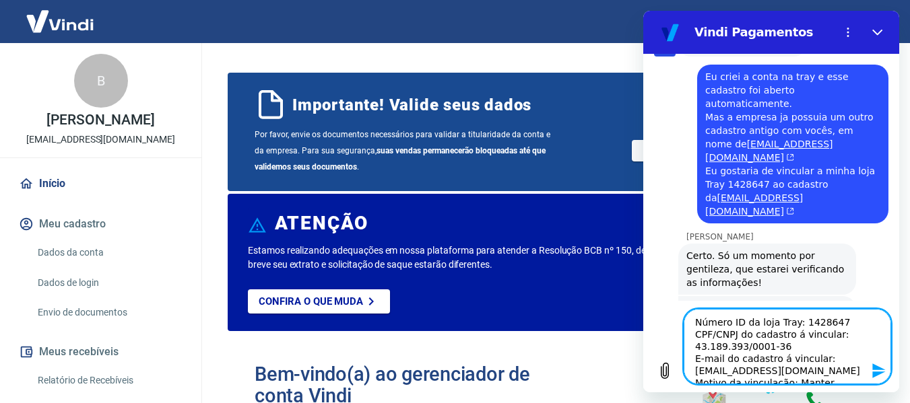
click at [874, 372] on icon "Enviar mensagem" at bounding box center [878, 371] width 13 height 15
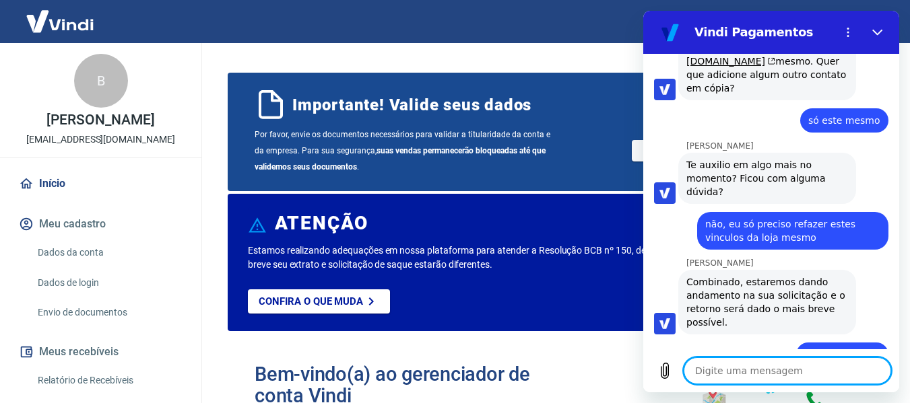
scroll to position [1174, 0]
